Goal: Task Accomplishment & Management: Complete application form

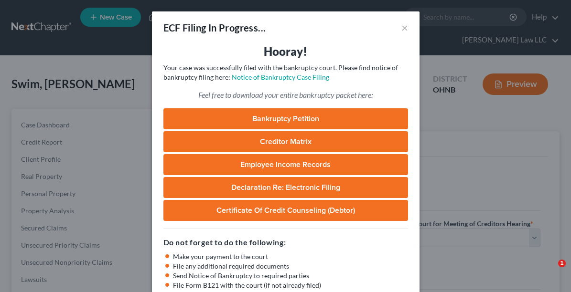
select select "0"
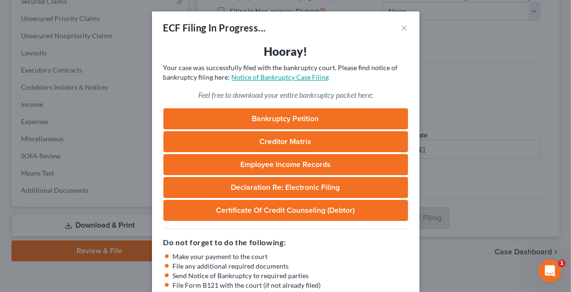
click at [300, 79] on link "Notice of Bankruptcy Case Filing" at bounding box center [280, 77] width 97 height 8
click at [407, 25] on div "ECF Filing In Progress... ×" at bounding box center [286, 27] width 268 height 32
click at [401, 29] on button "×" at bounding box center [404, 27] width 7 height 11
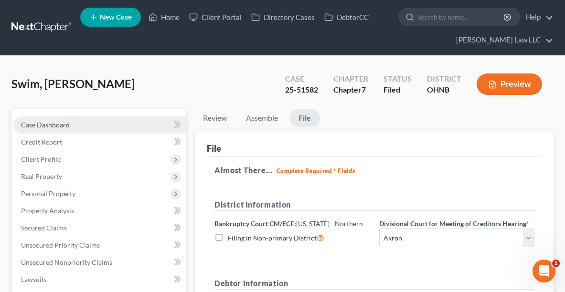
click at [32, 129] on link "Case Dashboard" at bounding box center [99, 125] width 172 height 17
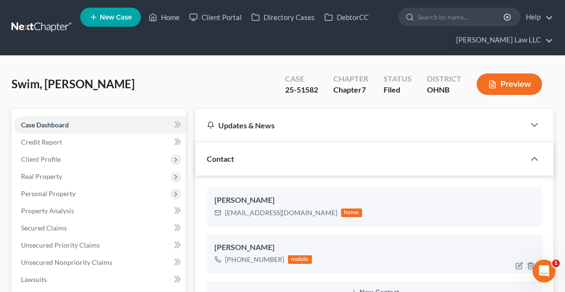
scroll to position [167, 0]
click at [162, 18] on link "Home" at bounding box center [164, 17] width 41 height 17
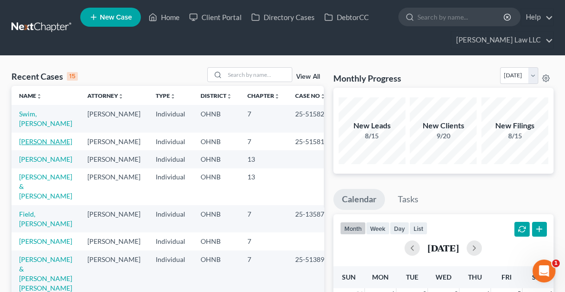
click at [48, 141] on link "[PERSON_NAME]" at bounding box center [45, 142] width 53 height 8
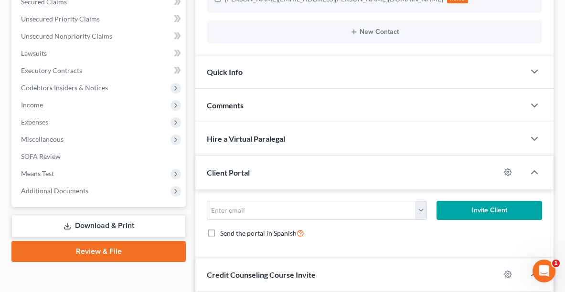
scroll to position [234, 0]
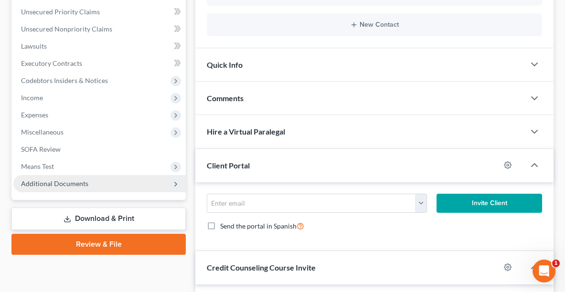
click at [115, 179] on span "Additional Documents" at bounding box center [99, 183] width 172 height 17
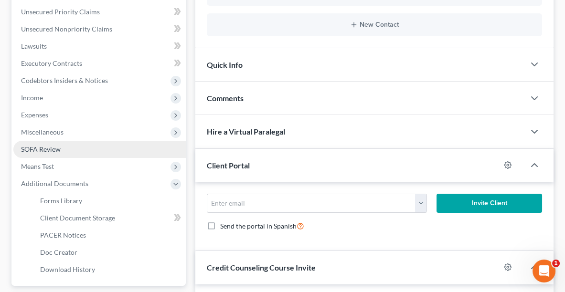
click at [54, 148] on span "SOFA Review" at bounding box center [41, 149] width 40 height 8
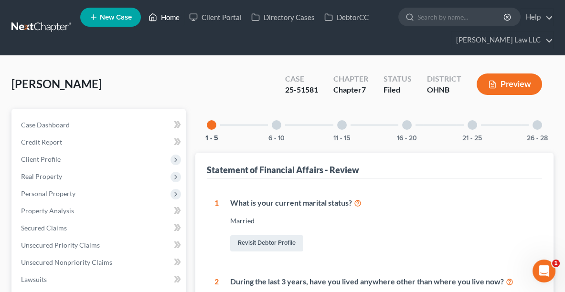
click at [175, 15] on link "Home" at bounding box center [164, 17] width 41 height 17
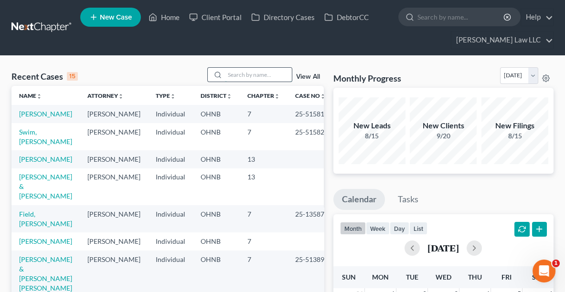
click at [268, 73] on input "search" at bounding box center [258, 75] width 67 height 14
type input "NANK"
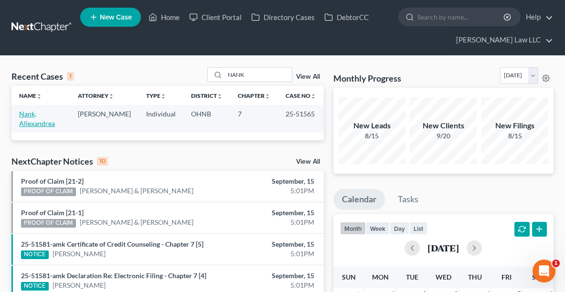
click at [34, 116] on link "Nank, Allexandrea" at bounding box center [37, 119] width 36 height 18
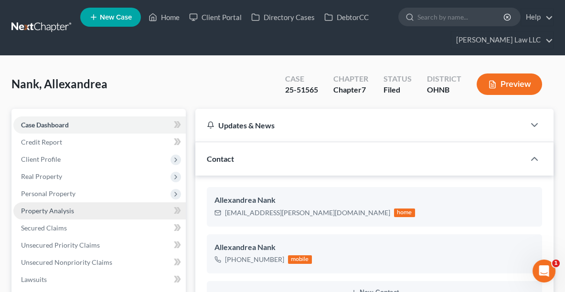
click at [46, 211] on span "Property Analysis" at bounding box center [47, 211] width 53 height 8
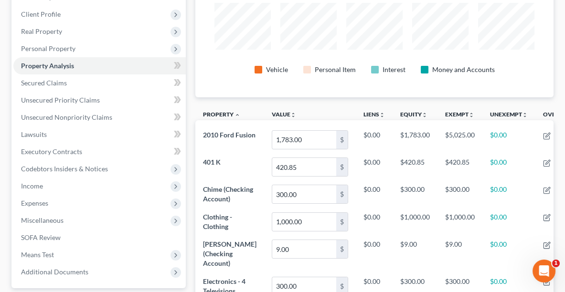
scroll to position [185, 0]
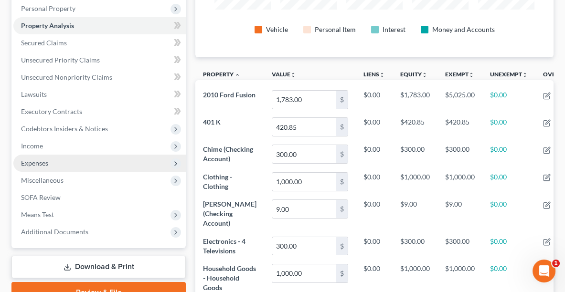
click at [48, 161] on span "Expenses" at bounding box center [34, 163] width 27 height 8
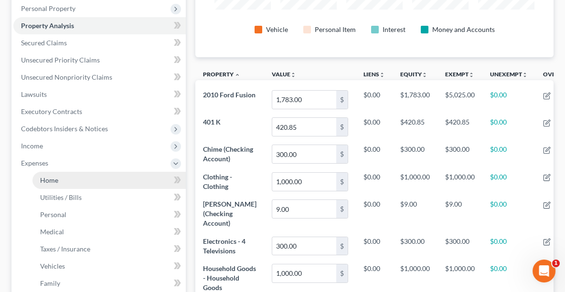
click at [71, 184] on link "Home" at bounding box center [108, 180] width 153 height 17
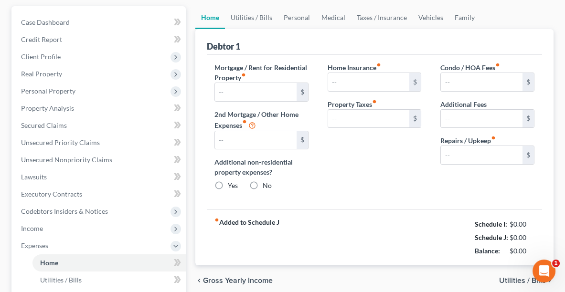
type input "783.00"
type input "0.00"
radio input "true"
type input "0.00"
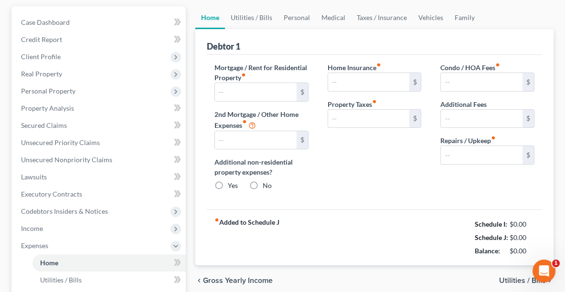
type input "0.00"
type input "100.00"
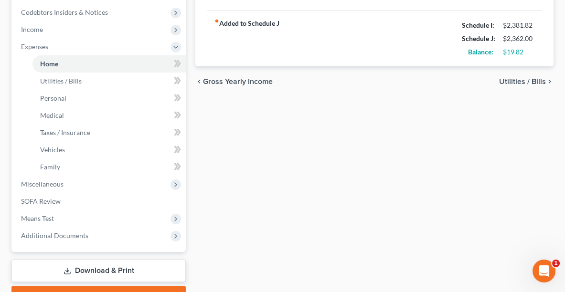
scroll to position [301, 0]
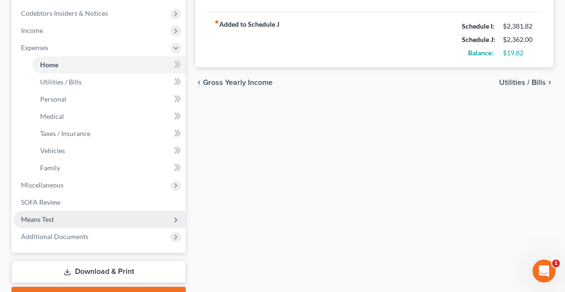
click at [61, 218] on span "Means Test" at bounding box center [99, 219] width 172 height 17
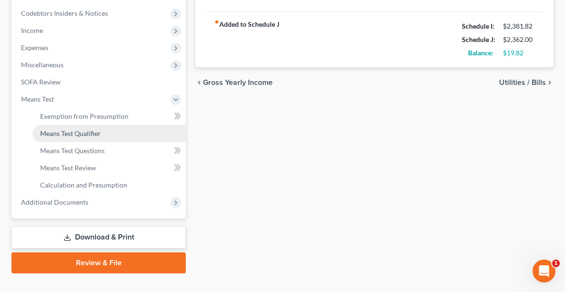
click at [67, 132] on span "Means Test Qualifier" at bounding box center [70, 133] width 61 height 8
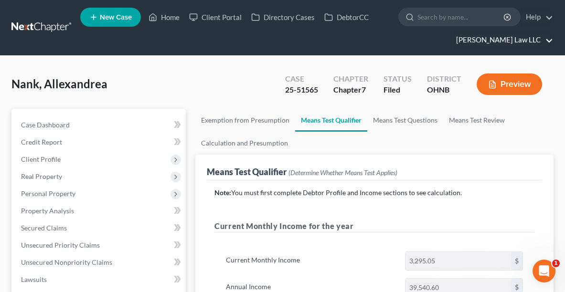
click at [526, 44] on link "[PERSON_NAME] Law LLC" at bounding box center [502, 40] width 102 height 17
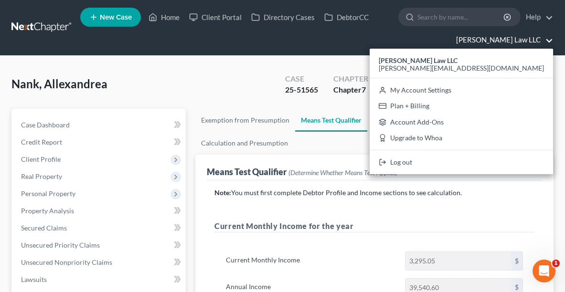
click at [332, 43] on ul "New Case Home Client Portal Directory Cases DebtorCC - No Result - See all resu…" at bounding box center [316, 28] width 473 height 46
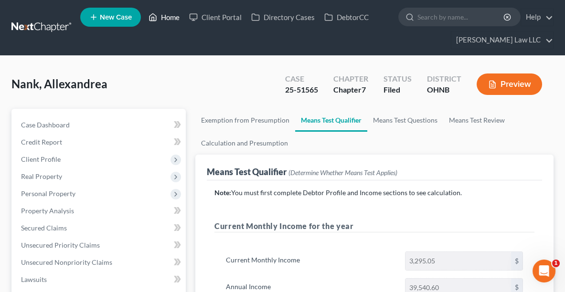
click at [162, 12] on link "Home" at bounding box center [164, 17] width 41 height 17
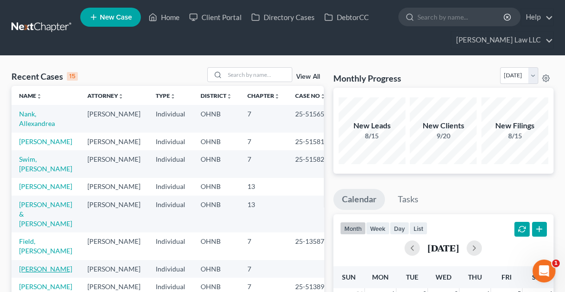
click at [40, 273] on link "[PERSON_NAME]" at bounding box center [45, 269] width 53 height 8
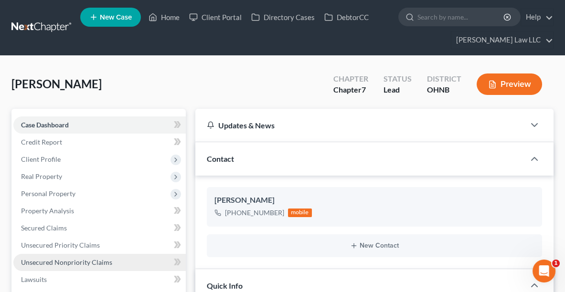
click at [50, 259] on span "Unsecured Nonpriority Claims" at bounding box center [66, 262] width 91 height 8
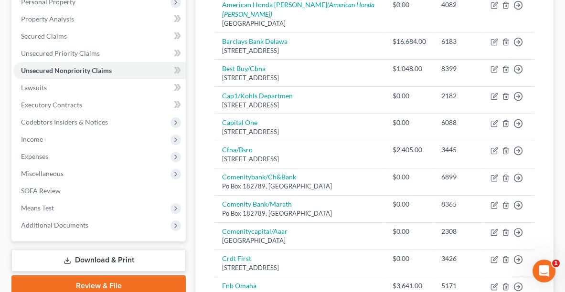
scroll to position [194, 0]
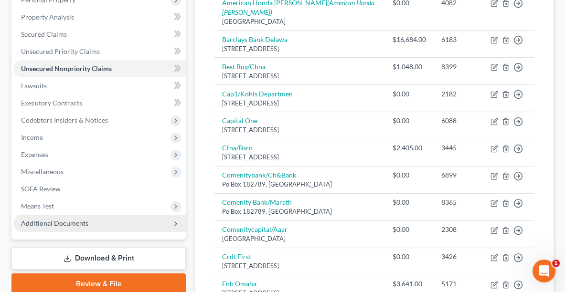
click at [64, 225] on span "Additional Documents" at bounding box center [54, 223] width 67 height 8
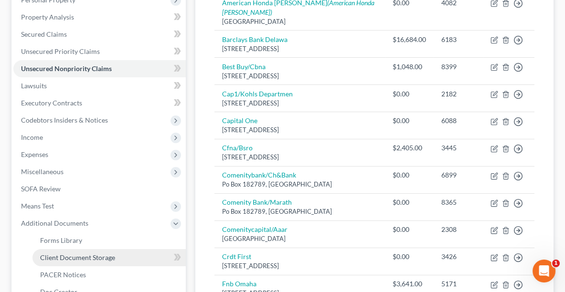
click at [82, 259] on span "Client Document Storage" at bounding box center [77, 258] width 75 height 8
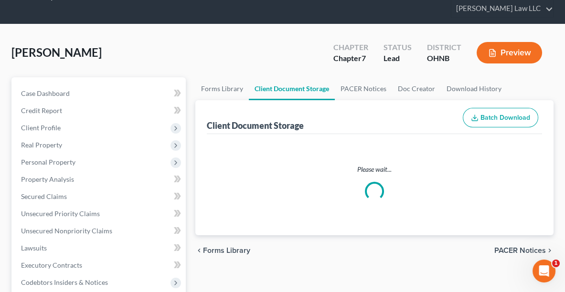
select select "5"
select select "16"
select select "20"
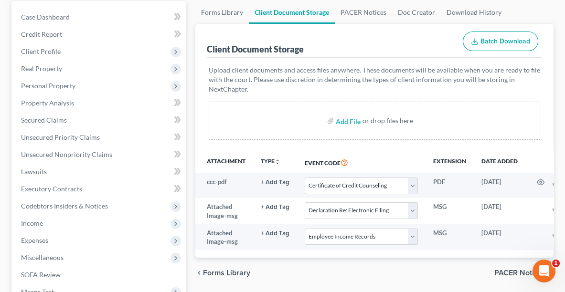
scroll to position [67, 0]
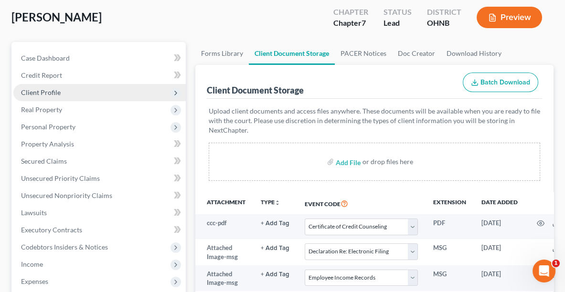
click at [40, 90] on span "Client Profile" at bounding box center [41, 92] width 40 height 8
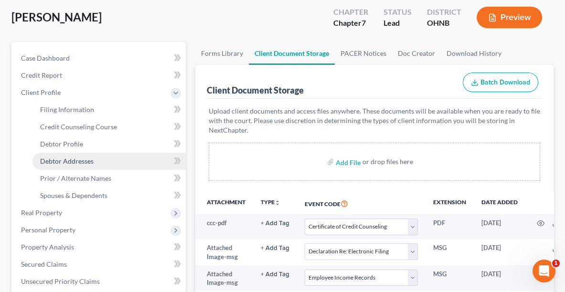
click at [74, 163] on span "Debtor Addresses" at bounding box center [67, 161] width 54 height 8
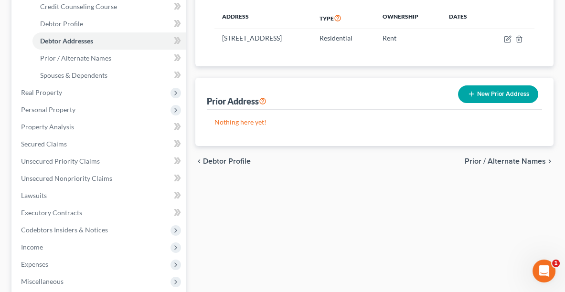
scroll to position [188, 0]
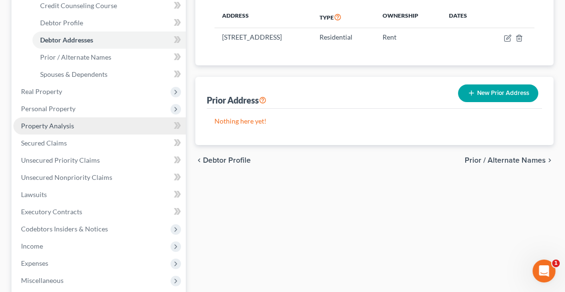
click at [50, 129] on span "Property Analysis" at bounding box center [47, 126] width 53 height 8
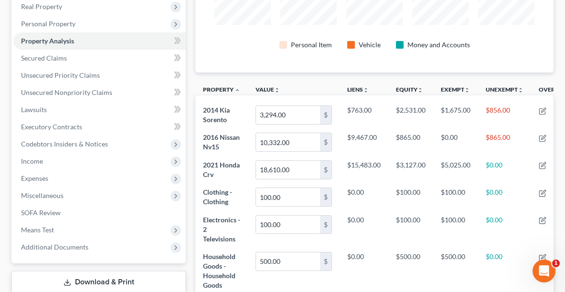
scroll to position [169, 0]
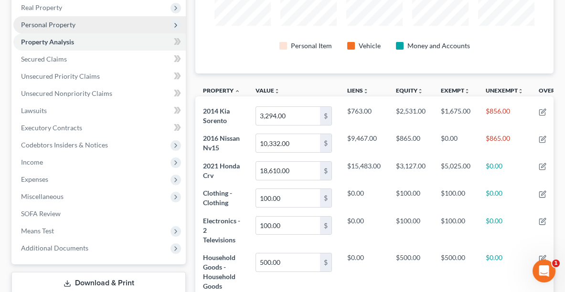
click at [89, 22] on span "Personal Property" at bounding box center [99, 24] width 172 height 17
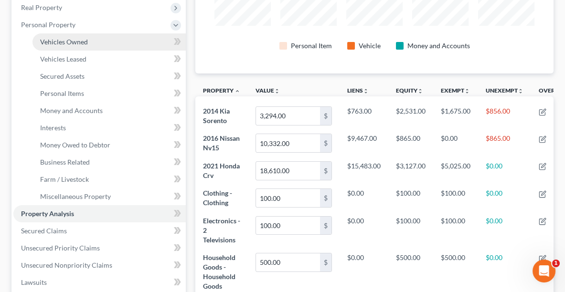
click at [70, 48] on link "Vehicles Owned" at bounding box center [108, 41] width 153 height 17
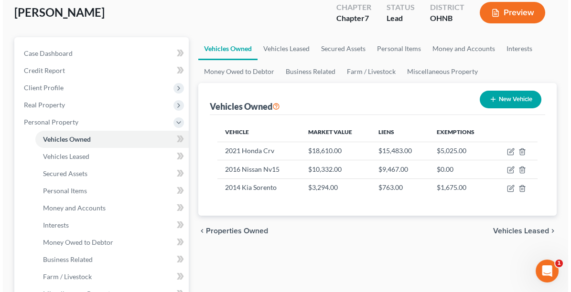
scroll to position [79, 0]
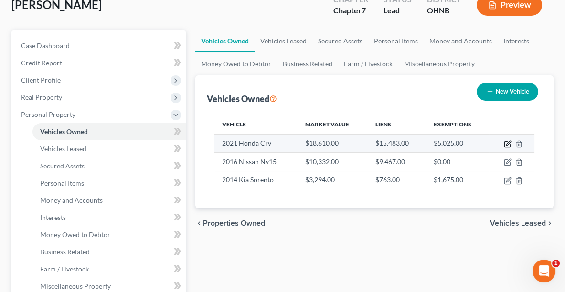
click at [510, 141] on icon "button" at bounding box center [508, 143] width 4 height 4
select select "0"
select select "5"
select select "3"
select select "0"
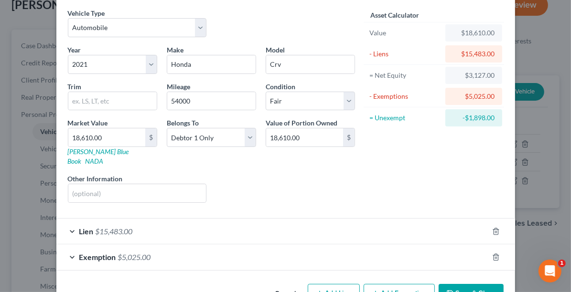
scroll to position [39, 0]
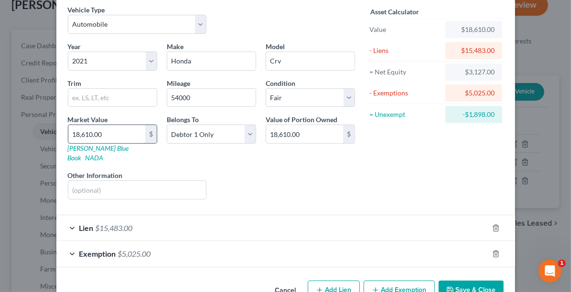
click at [75, 135] on input "18,610.00" at bounding box center [106, 134] width 77 height 18
click at [75, 130] on input "18,610.00" at bounding box center [106, 134] width 77 height 18
type input "1,610.00"
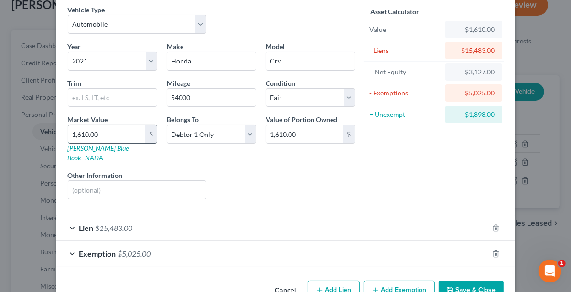
type input "17,610.00"
click at [494, 251] on icon "button" at bounding box center [496, 254] width 4 height 6
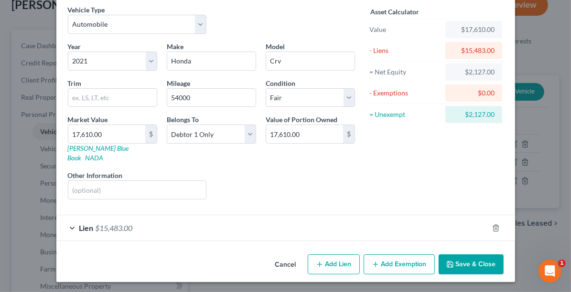
scroll to position [28, 0]
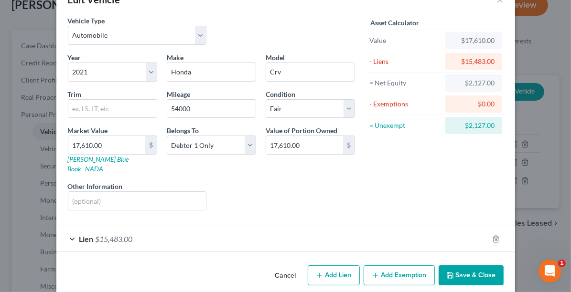
click at [463, 266] on button "Save & Close" at bounding box center [471, 276] width 65 height 20
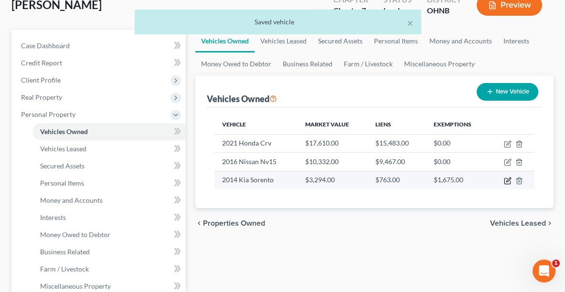
click at [507, 178] on icon "button" at bounding box center [508, 181] width 8 height 8
select select "0"
select select "12"
select select "2"
select select "3"
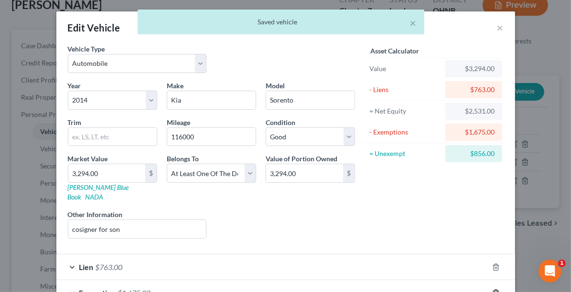
click at [494, 290] on icon "button" at bounding box center [496, 293] width 4 height 6
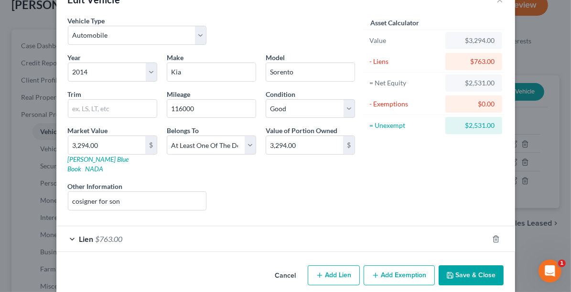
click at [470, 266] on button "Save & Close" at bounding box center [471, 276] width 65 height 20
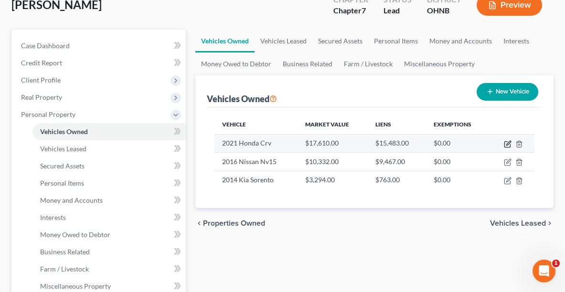
click at [506, 141] on icon "button" at bounding box center [508, 144] width 8 height 8
select select "0"
select select "5"
select select "3"
select select "0"
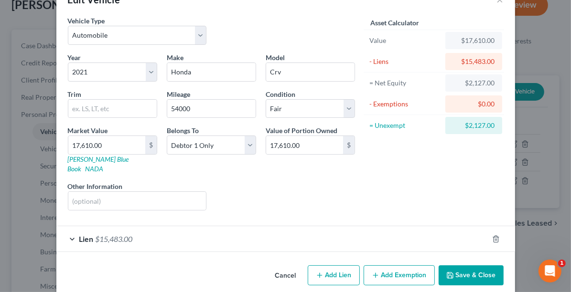
click at [379, 266] on button "Add Exemption" at bounding box center [399, 276] width 71 height 20
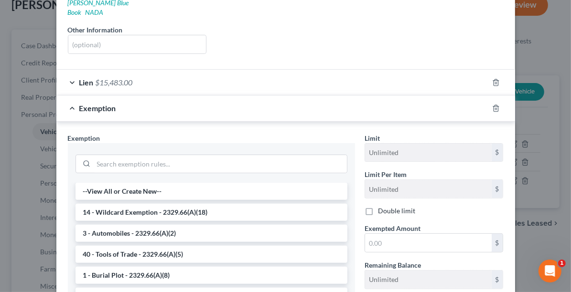
scroll to position [183, 0]
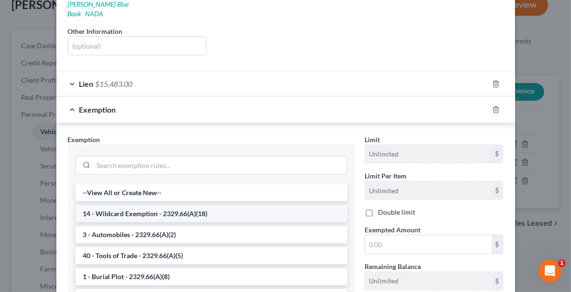
click at [230, 205] on li "14 - Wildcard Exemption - 2329.66(A)(18)" at bounding box center [211, 213] width 272 height 17
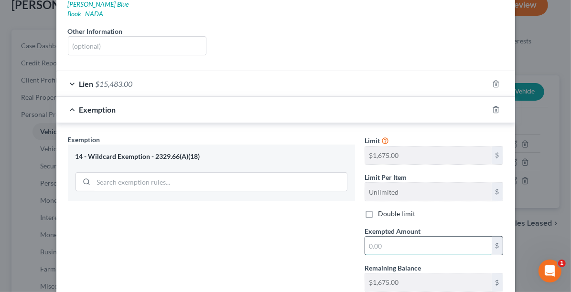
click at [397, 238] on input "text" at bounding box center [428, 246] width 127 height 18
type input "1,675.00"
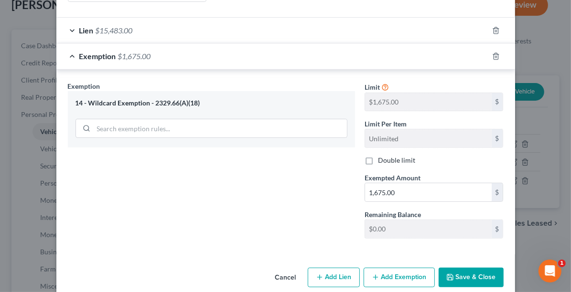
click at [461, 268] on button "Save & Close" at bounding box center [471, 278] width 65 height 20
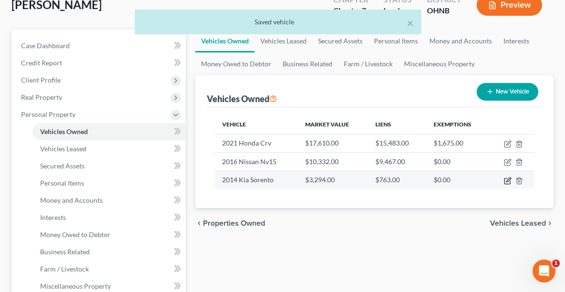
click at [507, 178] on icon "button" at bounding box center [508, 180] width 4 height 4
select select "0"
select select "12"
select select "2"
select select "3"
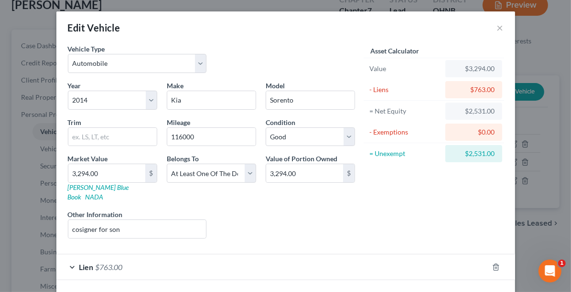
scroll to position [28, 0]
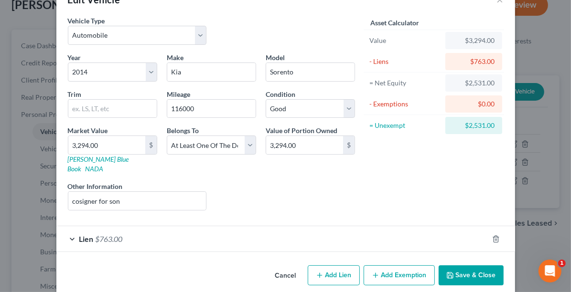
click at [392, 266] on button "Add Exemption" at bounding box center [399, 276] width 71 height 20
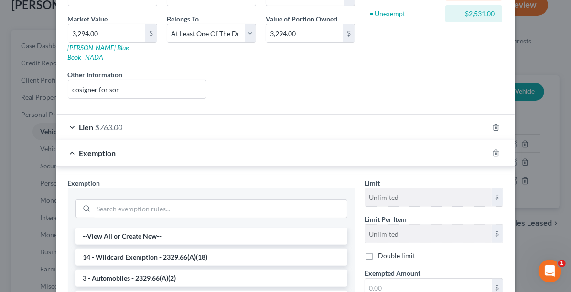
scroll to position [139, 0]
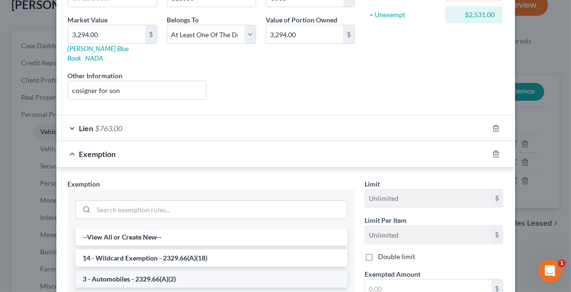
click at [141, 271] on li "3 - Automobiles - 2329.66(A)(2)" at bounding box center [211, 279] width 272 height 17
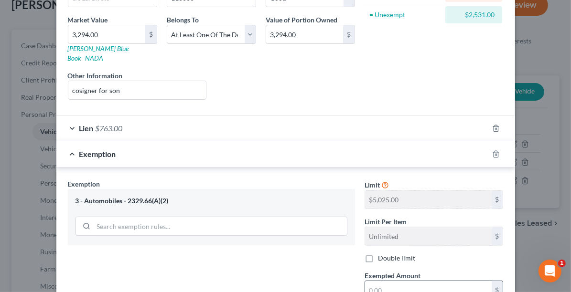
click at [423, 281] on input "text" at bounding box center [428, 290] width 127 height 18
type input "5,025.00"
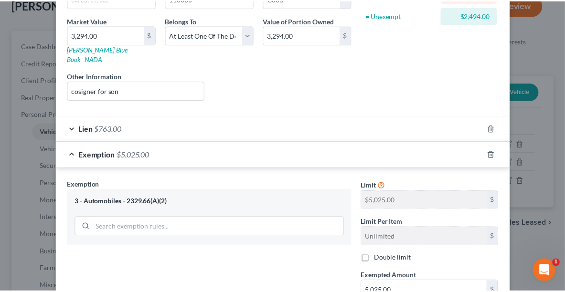
scroll to position [237, 0]
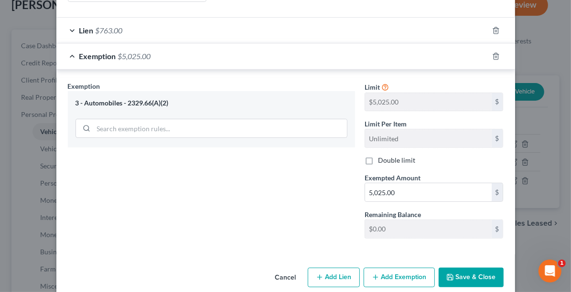
click at [467, 268] on button "Save & Close" at bounding box center [471, 278] width 65 height 20
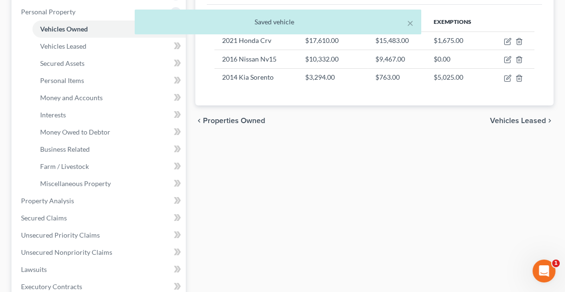
scroll to position [182, 0]
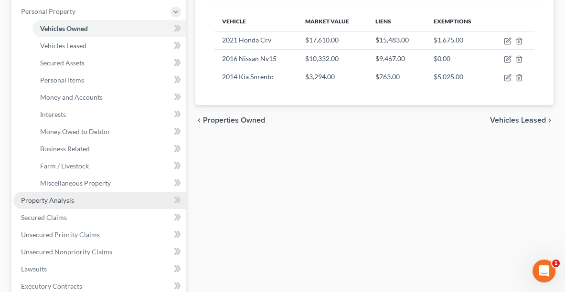
drag, startPoint x: 74, startPoint y: 197, endPoint x: 59, endPoint y: 198, distance: 14.8
click at [59, 198] on span "Property Analysis" at bounding box center [47, 200] width 53 height 8
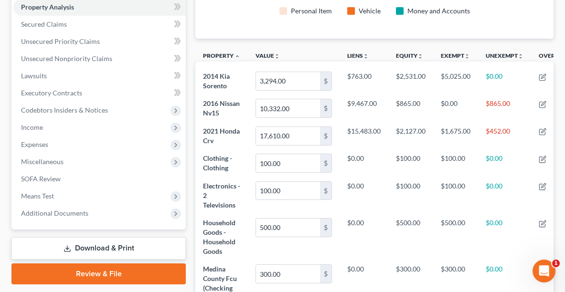
scroll to position [326, 0]
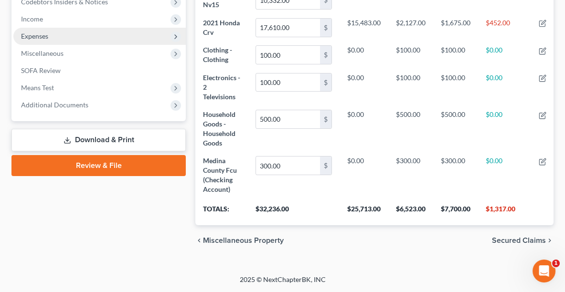
click at [37, 32] on span "Expenses" at bounding box center [34, 36] width 27 height 8
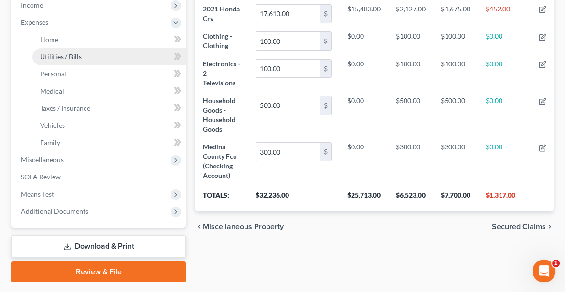
click at [49, 49] on link "Utilities / Bills" at bounding box center [108, 56] width 153 height 17
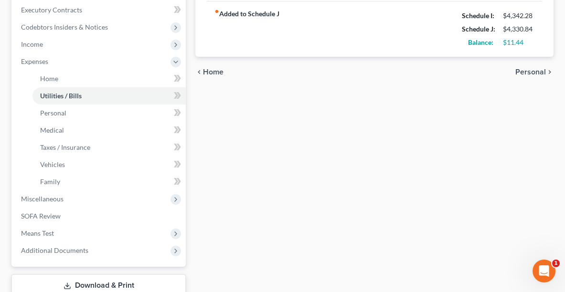
scroll to position [288, 0]
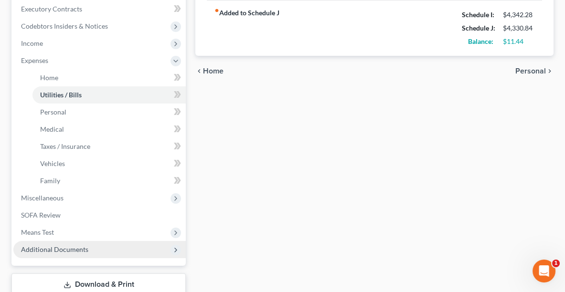
click at [123, 244] on span "Additional Documents" at bounding box center [99, 249] width 172 height 17
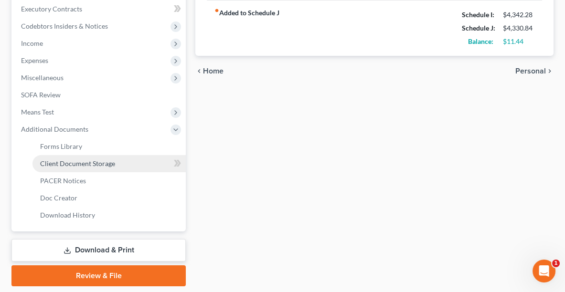
click at [82, 157] on link "Client Document Storage" at bounding box center [108, 163] width 153 height 17
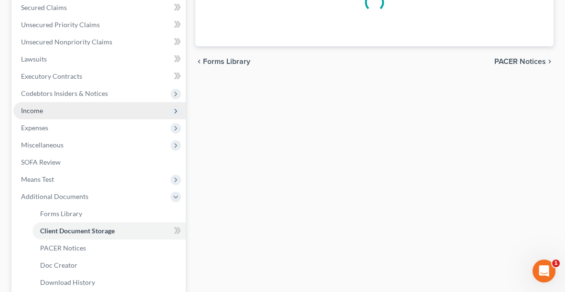
select select "5"
select select "16"
select select "20"
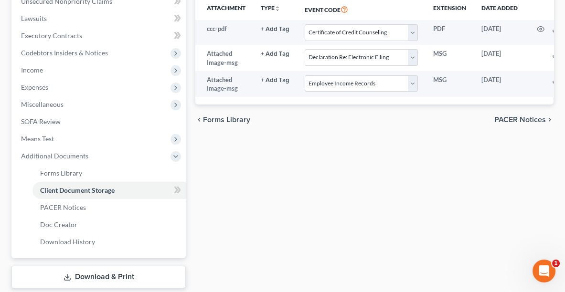
scroll to position [316, 0]
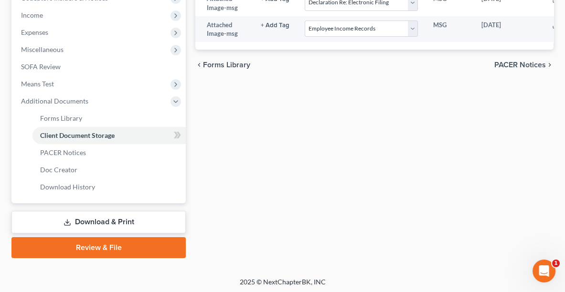
click at [118, 247] on link "Review & File" at bounding box center [98, 247] width 174 height 21
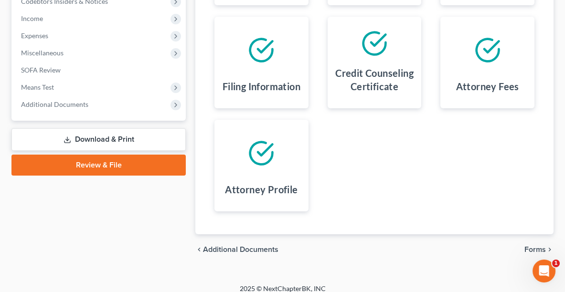
scroll to position [311, 0]
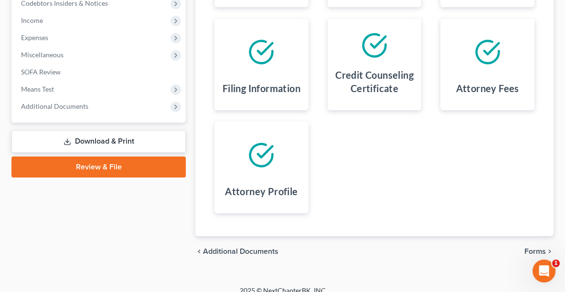
click at [539, 248] on span "Forms" at bounding box center [535, 252] width 21 height 8
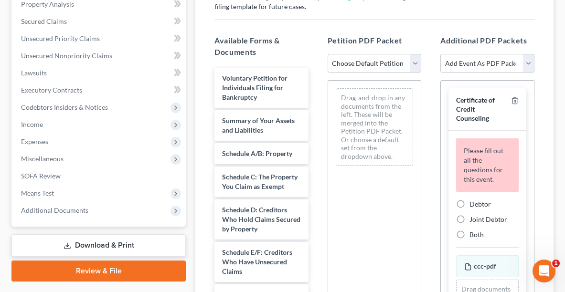
scroll to position [206, 0]
click at [380, 58] on select "Choose Default Petition PDF Packet Complete Bankruptcy Petition (all forms and …" at bounding box center [375, 63] width 94 height 19
select select "0"
click at [328, 54] on select "Choose Default Petition PDF Packet Complete Bankruptcy Petition (all forms and …" at bounding box center [375, 63] width 94 height 19
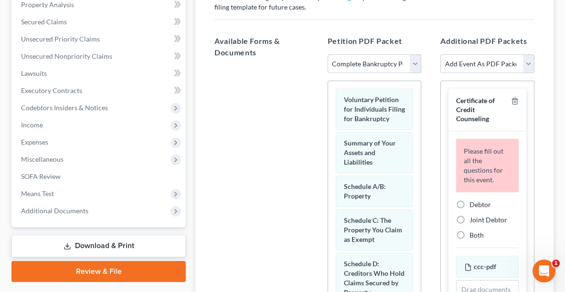
click at [470, 200] on label "Debtor" at bounding box center [480, 205] width 21 height 10
click at [473, 200] on input "Debtor" at bounding box center [476, 203] width 6 height 6
radio input "true"
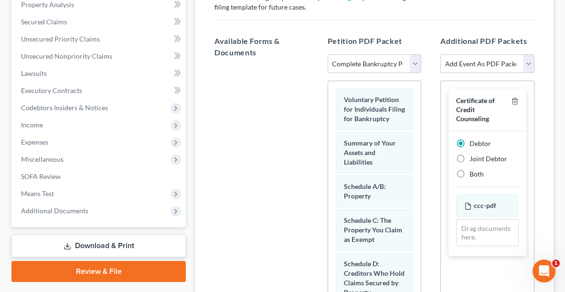
scroll to position [346, 0]
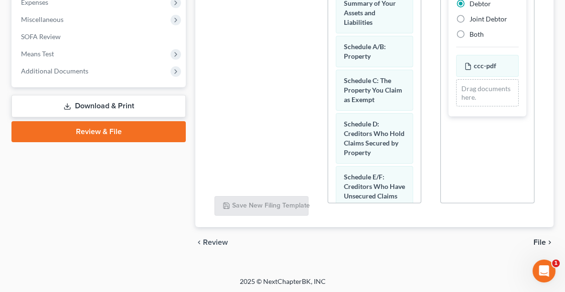
click at [537, 240] on span "File" at bounding box center [540, 243] width 12 height 8
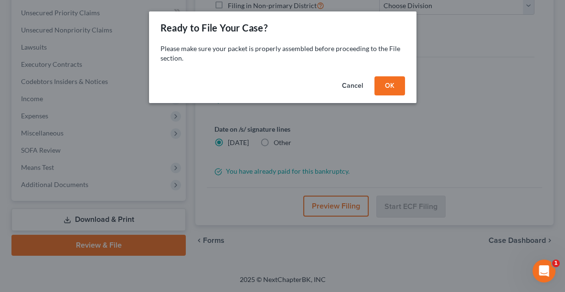
scroll to position [231, 0]
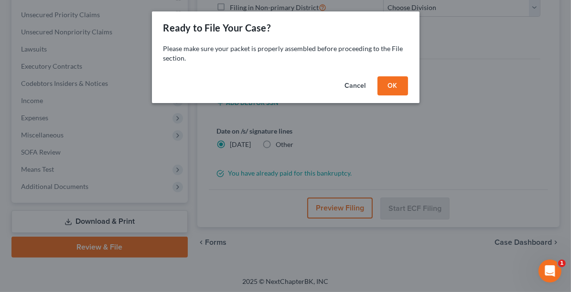
click at [402, 86] on button "OK" at bounding box center [392, 85] width 31 height 19
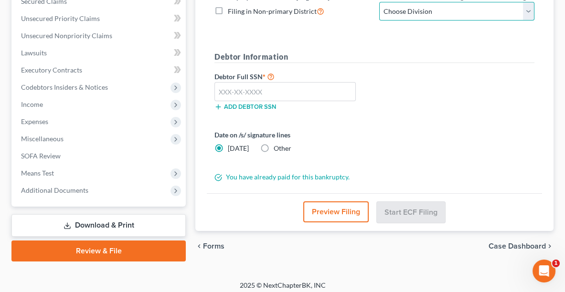
click at [410, 8] on select "Choose Division Akron [GEOGRAPHIC_DATA] [GEOGRAPHIC_DATA] [GEOGRAPHIC_DATA] [GE…" at bounding box center [456, 11] width 155 height 19
select select "0"
click at [379, 2] on select "Choose Division Akron [GEOGRAPHIC_DATA] [GEOGRAPHIC_DATA] [GEOGRAPHIC_DATA] [GE…" at bounding box center [456, 11] width 155 height 19
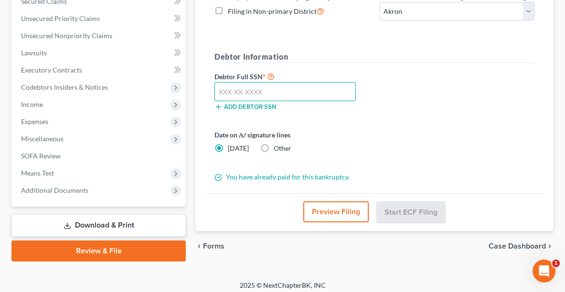
click at [270, 83] on input "text" at bounding box center [285, 91] width 141 height 19
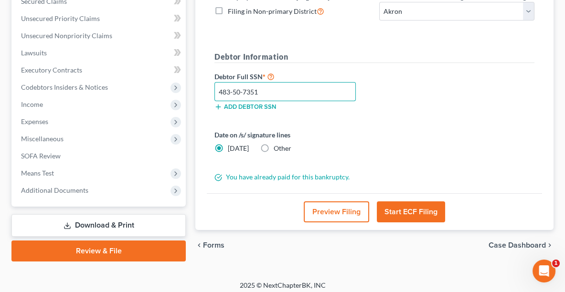
type input "483-50-7351"
click at [274, 147] on label "Other" at bounding box center [283, 149] width 18 height 10
click at [278, 147] on input "Other" at bounding box center [281, 147] width 6 height 6
radio input "true"
radio input "false"
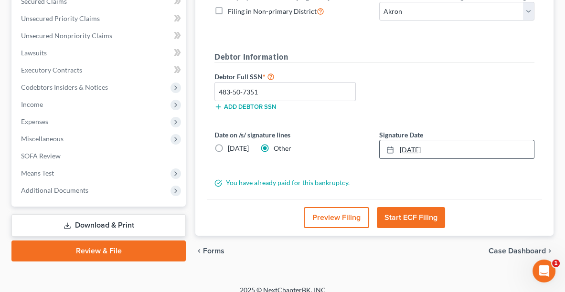
type input "[DATE]"
click at [403, 146] on link "[DATE]" at bounding box center [457, 149] width 154 height 18
click at [404, 211] on button "Start ECF Filing" at bounding box center [411, 217] width 68 height 21
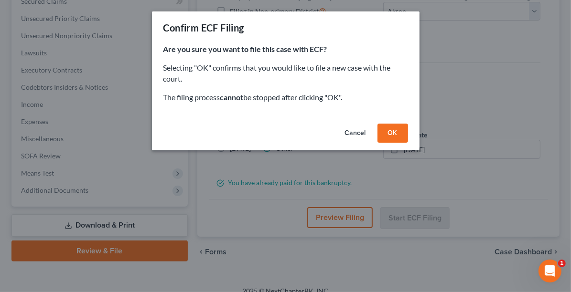
click at [388, 133] on button "OK" at bounding box center [392, 133] width 31 height 19
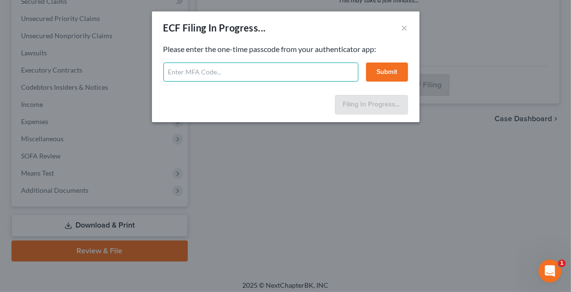
click at [235, 71] on input "text" at bounding box center [260, 72] width 195 height 19
type input "520479"
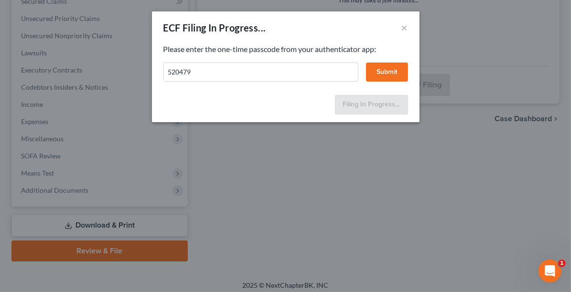
click at [386, 74] on button "Submit" at bounding box center [387, 72] width 42 height 19
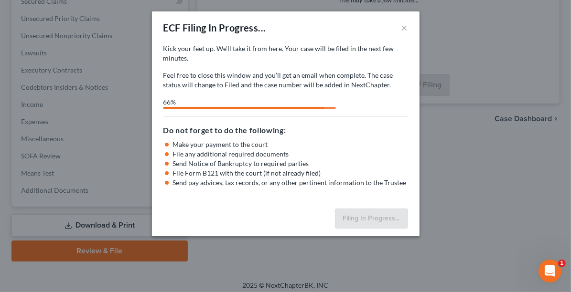
select select "0"
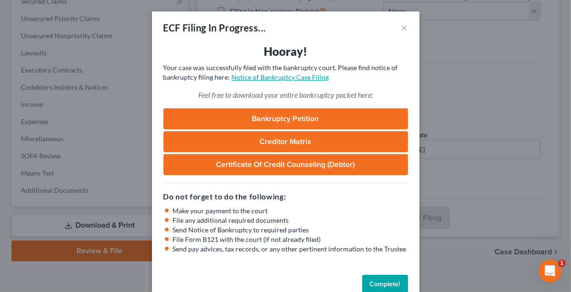
click at [300, 79] on link "Notice of Bankruptcy Case Filing" at bounding box center [280, 77] width 97 height 8
click at [401, 29] on button "×" at bounding box center [404, 27] width 7 height 11
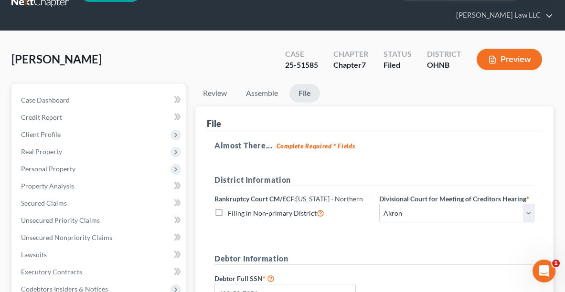
scroll to position [0, 0]
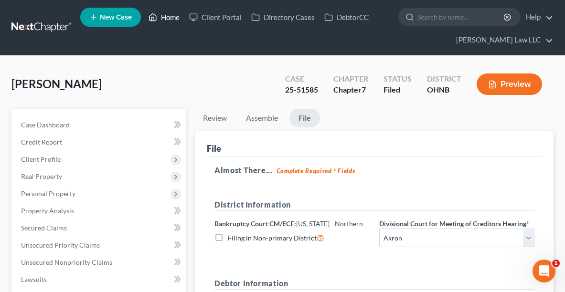
click at [181, 13] on link "Home" at bounding box center [164, 17] width 41 height 17
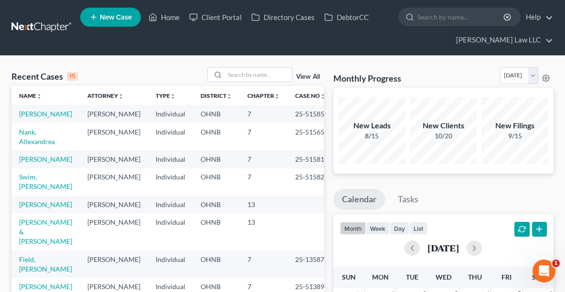
click at [311, 77] on link "View All" at bounding box center [308, 77] width 24 height 7
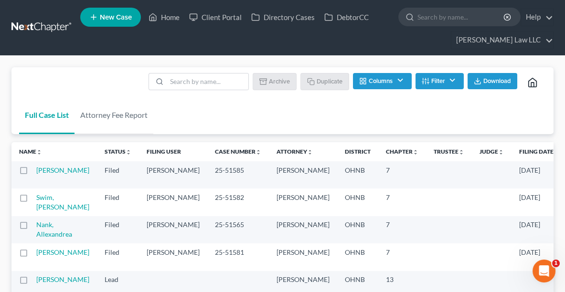
click at [436, 76] on button "Filter" at bounding box center [440, 81] width 48 height 16
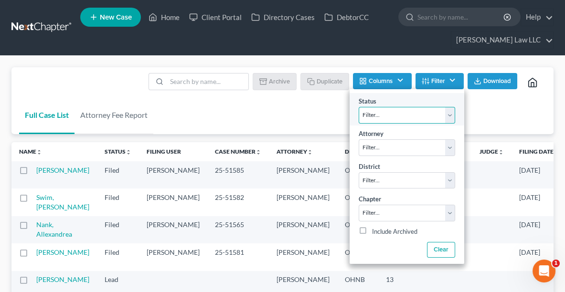
click at [406, 115] on select "Filter... Discharged Discharged & Reported Discharge Litigation Dismissal Notic…" at bounding box center [407, 115] width 97 height 17
select select "10"
click at [359, 107] on select "Filter... Discharged Discharged & Reported Discharge Litigation Dismissal Notic…" at bounding box center [407, 115] width 97 height 17
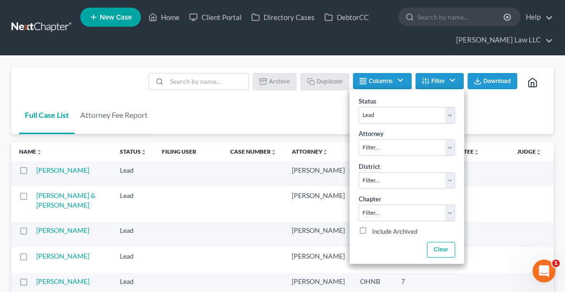
click at [220, 107] on div "Full Case List Attorney Fee Report Batch Download Archive Un-archive Duplicate …" at bounding box center [282, 100] width 542 height 67
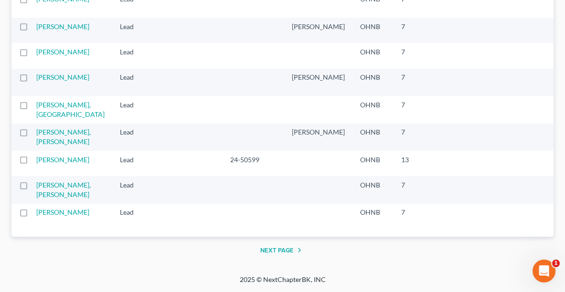
scroll to position [2050, 0]
click at [280, 256] on button "Next Page" at bounding box center [282, 250] width 45 height 11
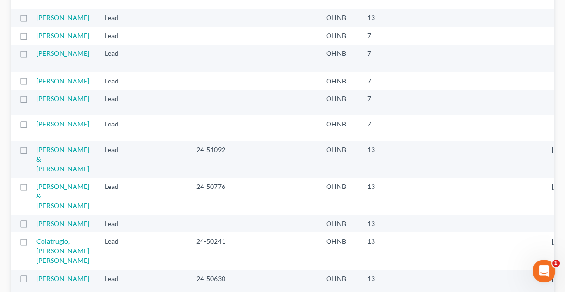
scroll to position [0, 0]
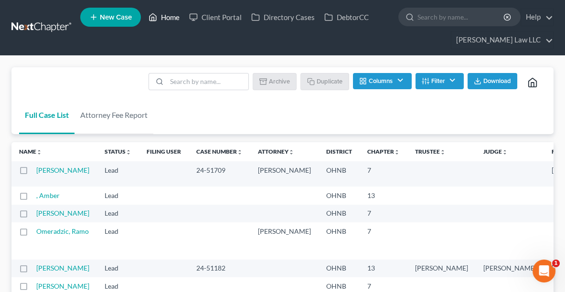
click at [164, 18] on link "Home" at bounding box center [164, 17] width 41 height 17
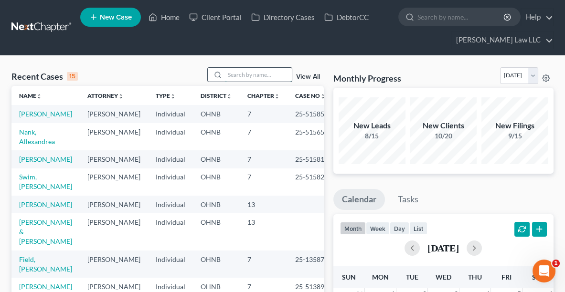
click at [272, 76] on input "search" at bounding box center [258, 75] width 67 height 14
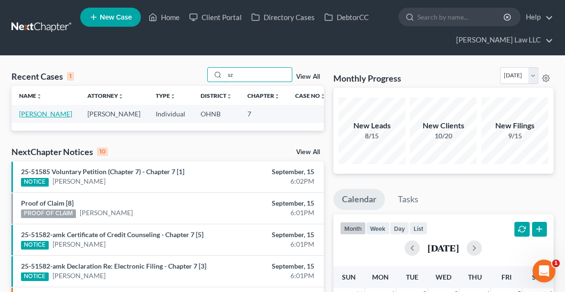
type input "sz"
click at [43, 115] on link "[PERSON_NAME]" at bounding box center [45, 114] width 53 height 8
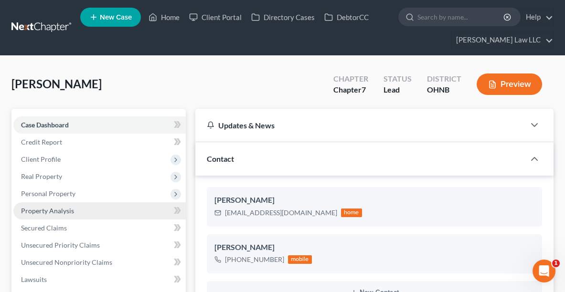
click at [64, 218] on link "Property Analysis" at bounding box center [99, 211] width 172 height 17
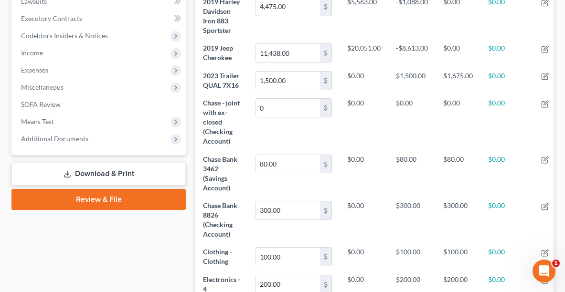
scroll to position [282, 0]
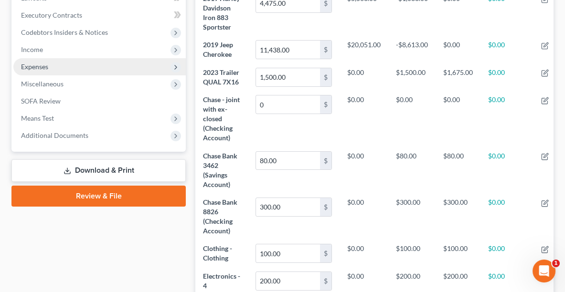
click at [45, 66] on span "Expenses" at bounding box center [34, 67] width 27 height 8
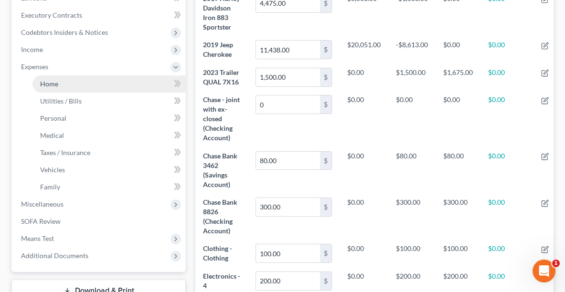
click at [51, 83] on span "Home" at bounding box center [49, 84] width 18 height 8
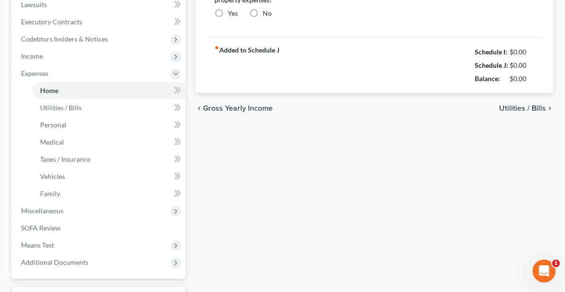
type input "0.00"
radio input "true"
type input "0.00"
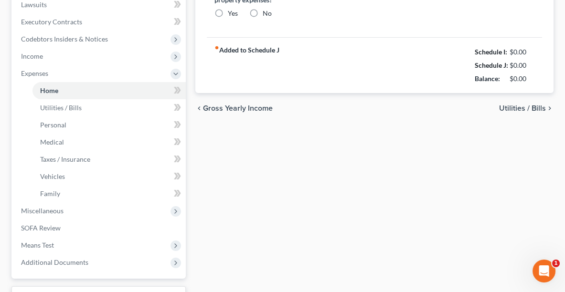
type input "75.00"
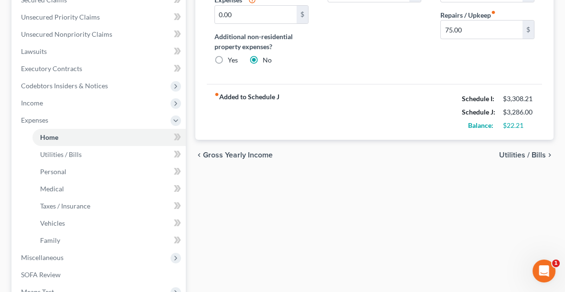
scroll to position [297, 0]
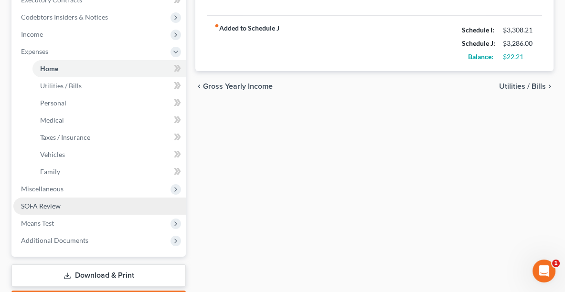
click at [48, 205] on span "SOFA Review" at bounding box center [41, 206] width 40 height 8
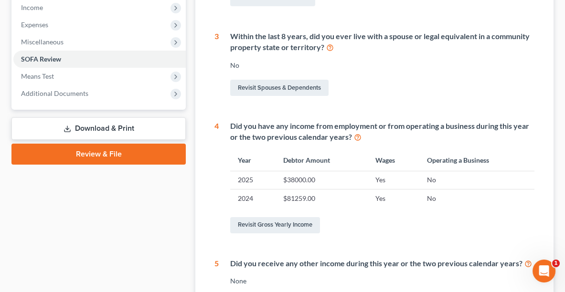
scroll to position [306, 0]
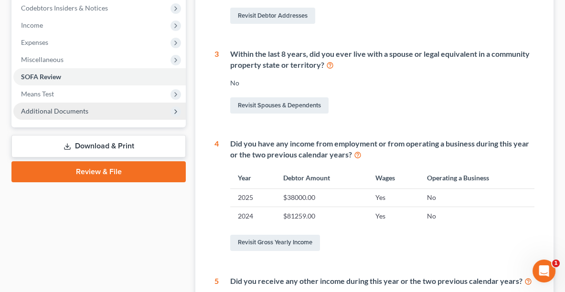
click at [70, 117] on span "Additional Documents" at bounding box center [99, 111] width 172 height 17
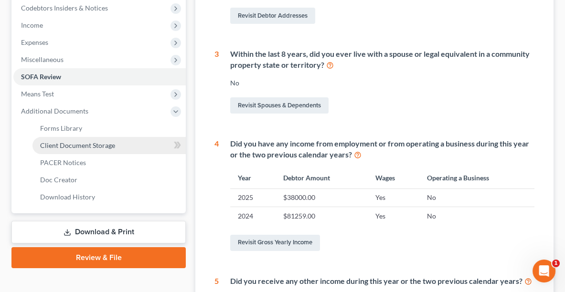
click at [72, 146] on span "Client Document Storage" at bounding box center [77, 145] width 75 height 8
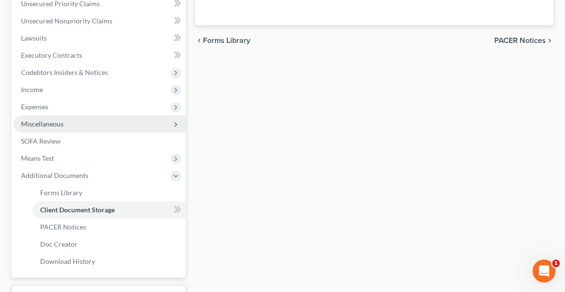
select select "5"
select select "16"
select select "20"
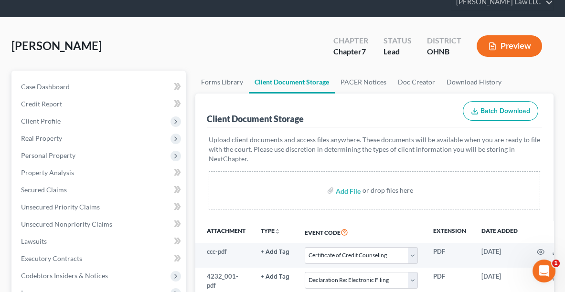
scroll to position [37, 0]
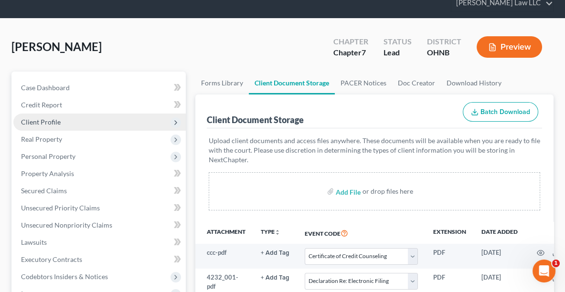
click at [50, 118] on span "Client Profile" at bounding box center [41, 122] width 40 height 8
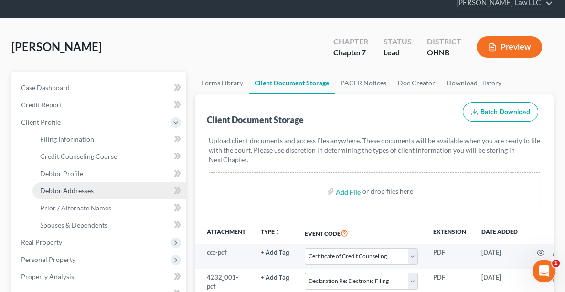
click at [66, 188] on span "Debtor Addresses" at bounding box center [67, 191] width 54 height 8
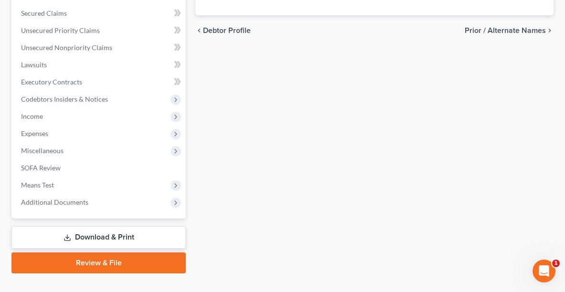
scroll to position [330, 0]
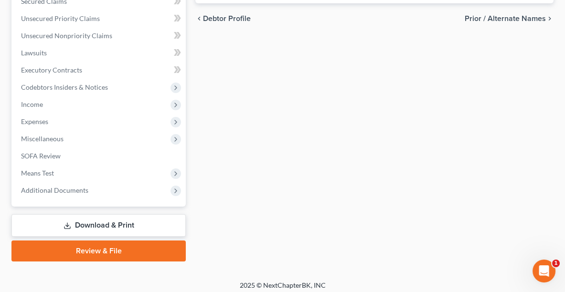
click at [159, 249] on link "Review & File" at bounding box center [98, 251] width 174 height 21
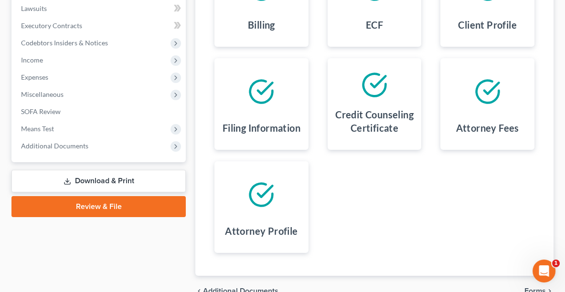
scroll to position [322, 0]
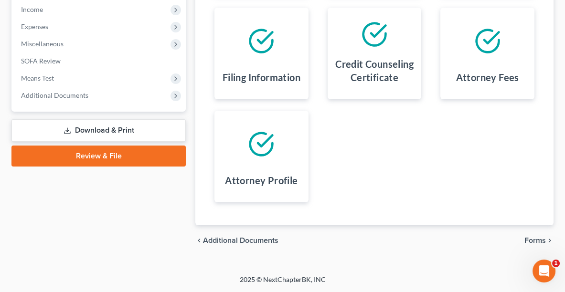
click at [534, 243] on span "Forms" at bounding box center [535, 241] width 21 height 8
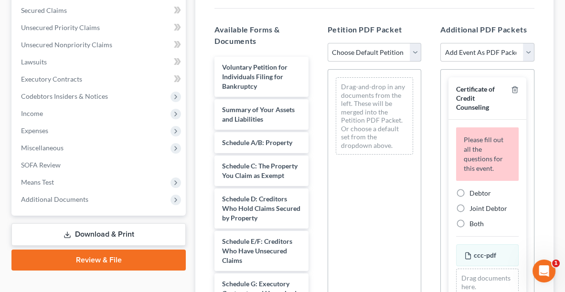
click at [367, 49] on select "Choose Default Petition PDF Packet Complete Bankruptcy Petition (all forms and …" at bounding box center [375, 52] width 94 height 19
select select "0"
click at [328, 43] on select "Choose Default Petition PDF Packet Complete Bankruptcy Petition (all forms and …" at bounding box center [375, 52] width 94 height 19
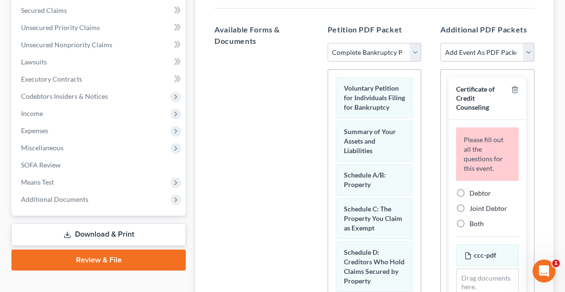
click at [472, 192] on span "Debtor" at bounding box center [480, 193] width 21 height 8
click at [473, 192] on input "Debtor" at bounding box center [476, 192] width 6 height 6
radio input "true"
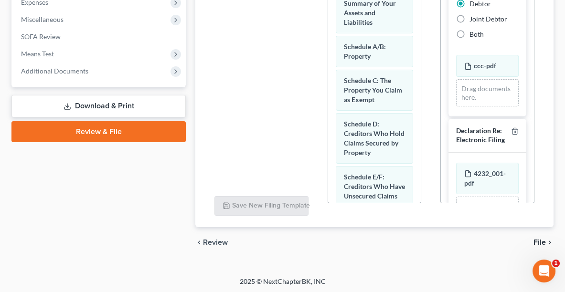
click at [539, 241] on span "File" at bounding box center [540, 243] width 12 height 8
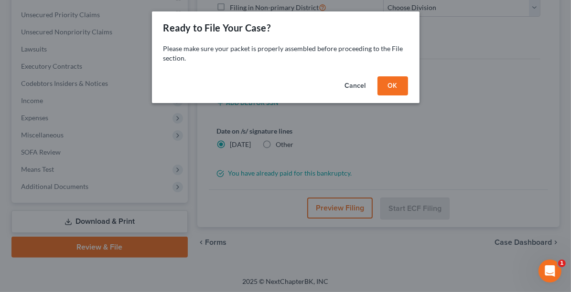
click at [396, 81] on button "OK" at bounding box center [392, 85] width 31 height 19
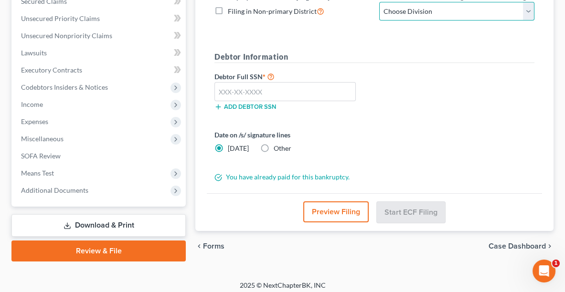
click at [400, 6] on select "Choose Division Akron [GEOGRAPHIC_DATA] [GEOGRAPHIC_DATA] [GEOGRAPHIC_DATA] [GE…" at bounding box center [456, 11] width 155 height 19
select select "0"
click at [379, 2] on select "Choose Division Akron [GEOGRAPHIC_DATA] [GEOGRAPHIC_DATA] [GEOGRAPHIC_DATA] [GE…" at bounding box center [456, 11] width 155 height 19
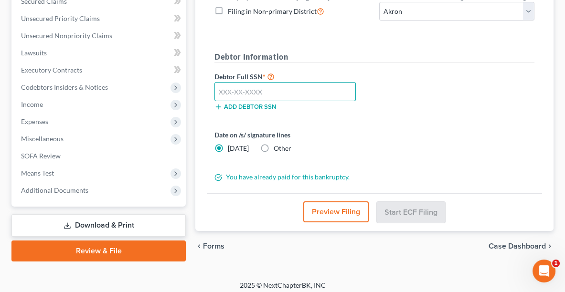
click at [279, 87] on input "text" at bounding box center [285, 91] width 141 height 19
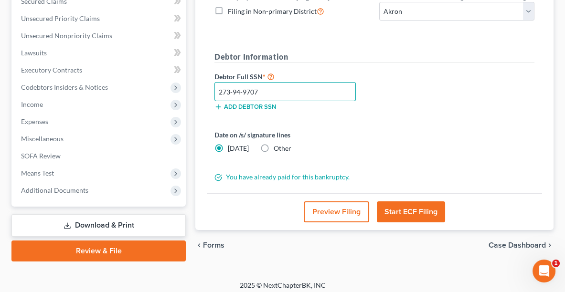
type input "273-94-9707"
click at [274, 144] on label "Other" at bounding box center [283, 149] width 18 height 10
click at [278, 144] on input "Other" at bounding box center [281, 147] width 6 height 6
radio input "true"
radio input "false"
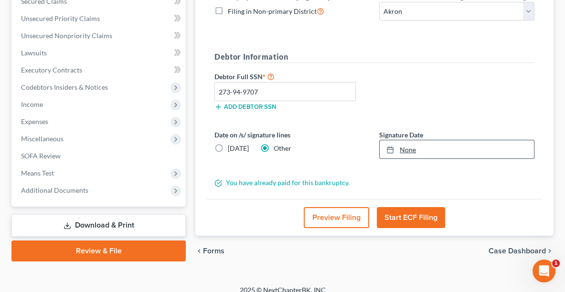
click at [404, 144] on link "None" at bounding box center [457, 149] width 154 height 18
type input "[DATE]"
click at [411, 216] on button "Start ECF Filing" at bounding box center [411, 217] width 68 height 21
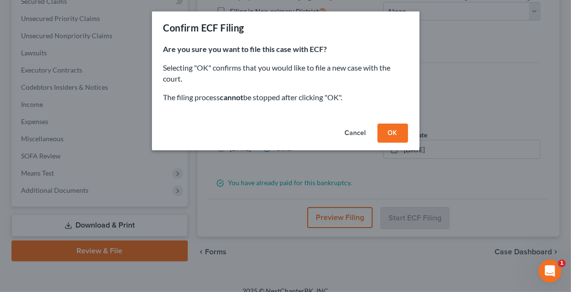
click at [386, 128] on button "OK" at bounding box center [392, 133] width 31 height 19
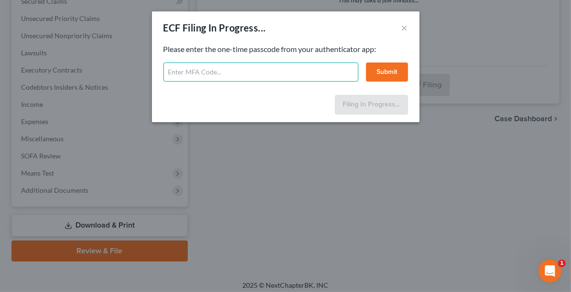
click at [180, 73] on input "text" at bounding box center [260, 72] width 195 height 19
type input "303751"
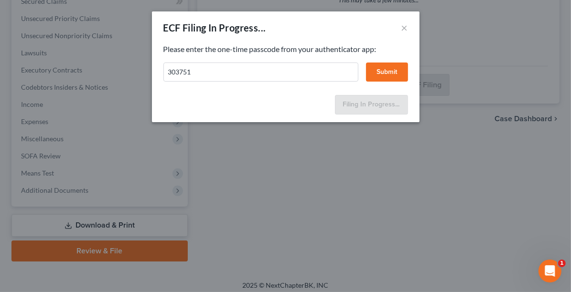
drag, startPoint x: 382, startPoint y: 67, endPoint x: 377, endPoint y: 66, distance: 4.9
click at [377, 66] on button "Submit" at bounding box center [387, 72] width 42 height 19
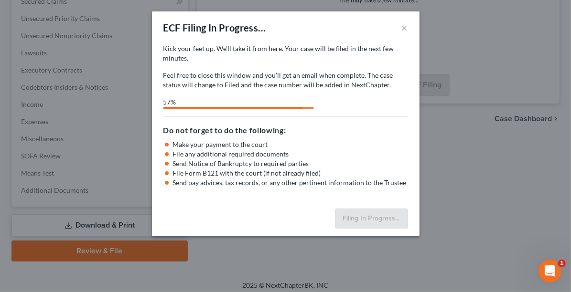
select select "0"
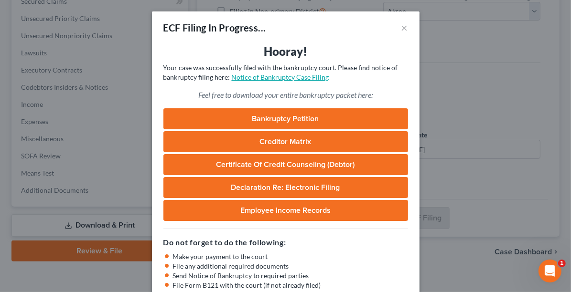
click at [289, 79] on link "Notice of Bankruptcy Case Filing" at bounding box center [280, 77] width 97 height 8
click at [401, 33] on button "×" at bounding box center [404, 27] width 7 height 11
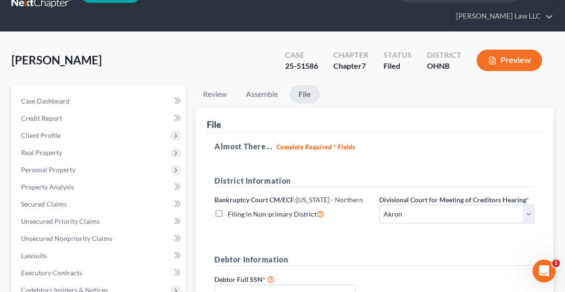
scroll to position [13, 0]
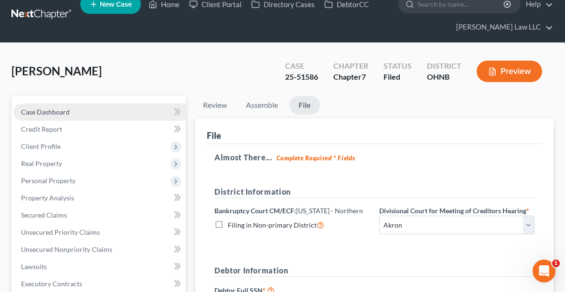
click at [54, 104] on link "Case Dashboard" at bounding box center [99, 112] width 172 height 17
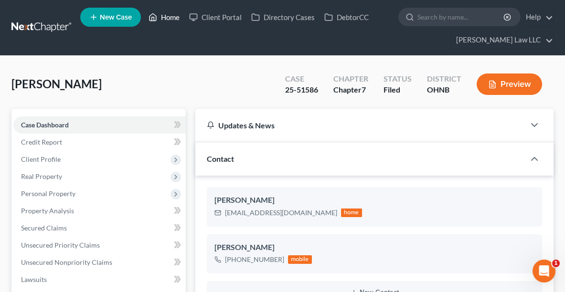
click at [165, 11] on link "Home" at bounding box center [164, 17] width 41 height 17
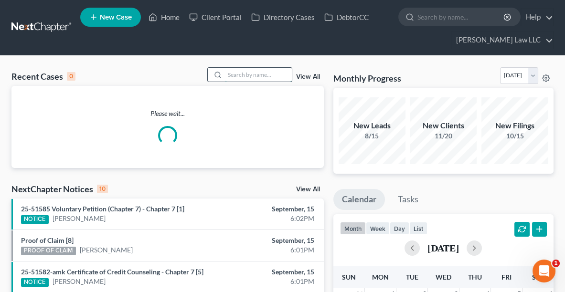
click at [258, 76] on input "search" at bounding box center [258, 75] width 67 height 14
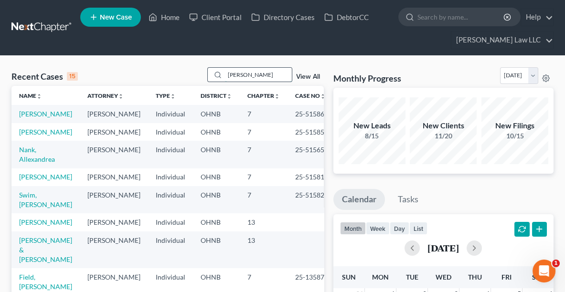
type input "[PERSON_NAME]"
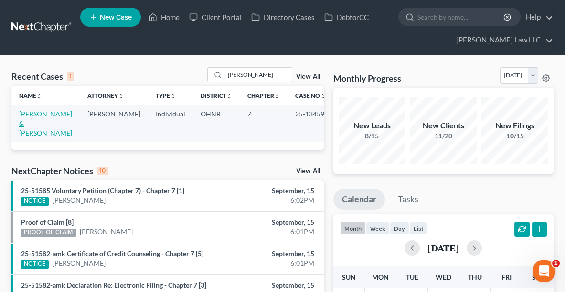
click at [24, 115] on link "[PERSON_NAME] & [PERSON_NAME]" at bounding box center [45, 123] width 53 height 27
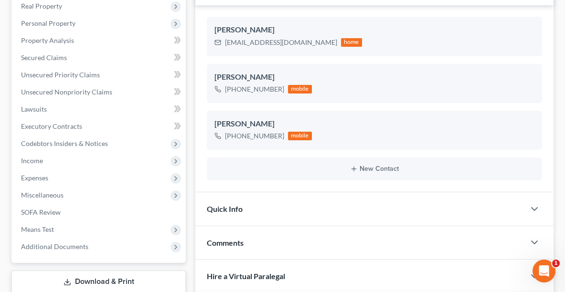
scroll to position [183, 0]
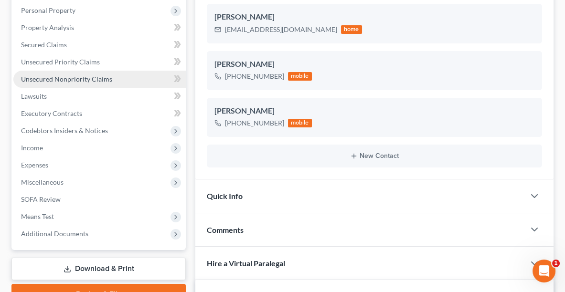
click at [87, 83] on link "Unsecured Nonpriority Claims" at bounding box center [99, 79] width 172 height 17
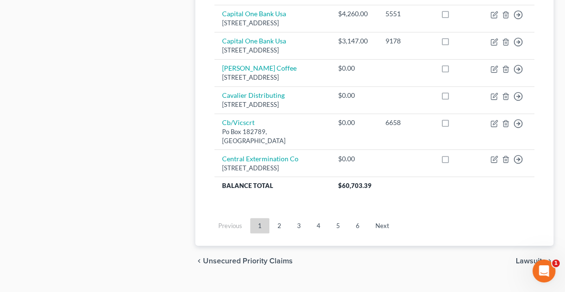
scroll to position [1029, 0]
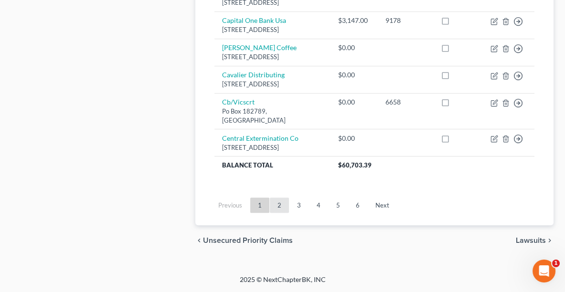
click at [279, 206] on link "2" at bounding box center [279, 205] width 19 height 15
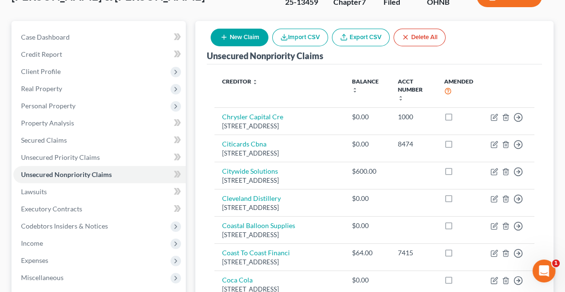
scroll to position [0, 0]
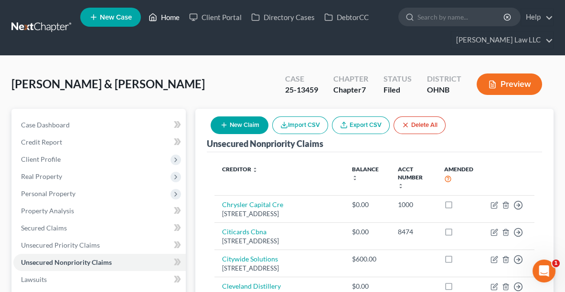
click at [165, 17] on link "Home" at bounding box center [164, 17] width 41 height 17
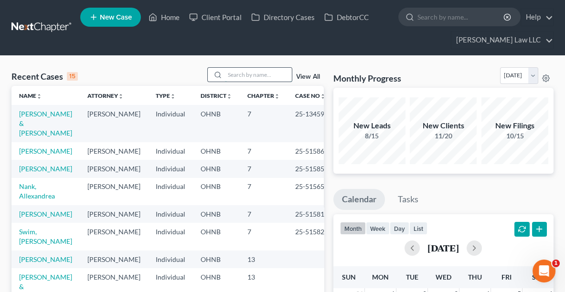
click at [249, 74] on input "search" at bounding box center [258, 75] width 67 height 14
type input "[PERSON_NAME]"
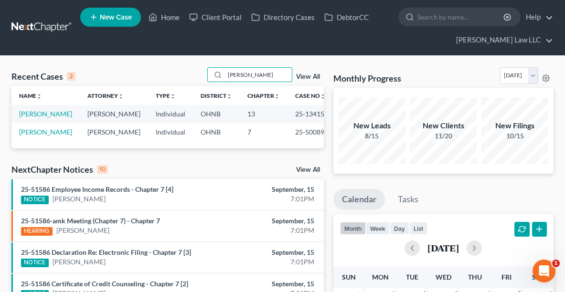
drag, startPoint x: 254, startPoint y: 73, endPoint x: 208, endPoint y: 72, distance: 45.9
click at [208, 72] on div "Recent Cases 2 [PERSON_NAME] View All" at bounding box center [167, 76] width 312 height 19
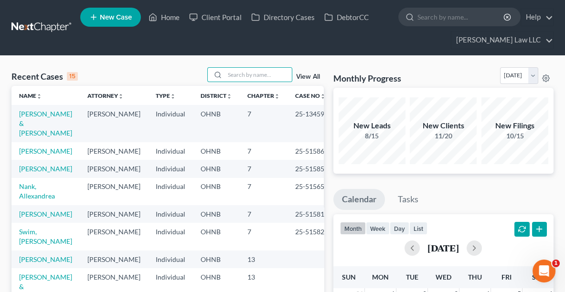
click at [208, 256] on tbody "[PERSON_NAME] & [PERSON_NAME] Individual OHNB 7 25-13459 [PERSON_NAME] [PERSON_…" at bounding box center [172, 296] width 322 height 383
